Goal: Task Accomplishment & Management: Manage account settings

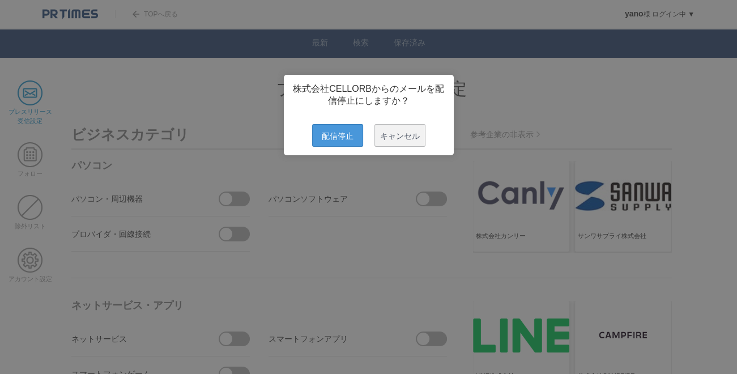
drag, startPoint x: 324, startPoint y: 140, endPoint x: 312, endPoint y: 133, distance: 13.7
click at [325, 140] on span "配信停止" at bounding box center [337, 135] width 51 height 23
click at [340, 130] on span "配信停止" at bounding box center [337, 135] width 51 height 23
click at [338, 140] on span "配信停止" at bounding box center [337, 135] width 51 height 23
click at [329, 145] on span "配信停止" at bounding box center [337, 135] width 51 height 23
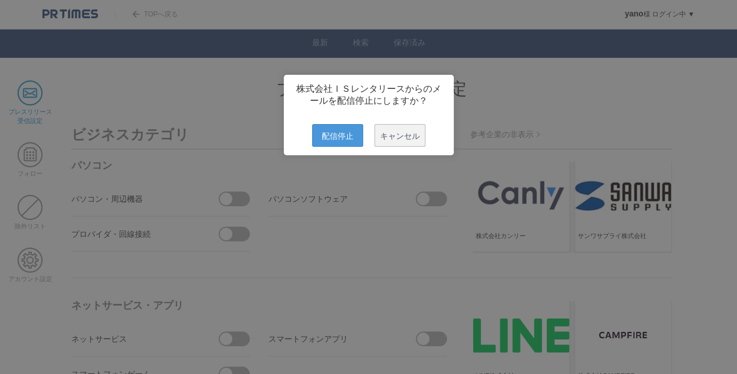
click at [329, 147] on span "配信停止" at bounding box center [337, 135] width 51 height 23
